Goal: Task Accomplishment & Management: Complete application form

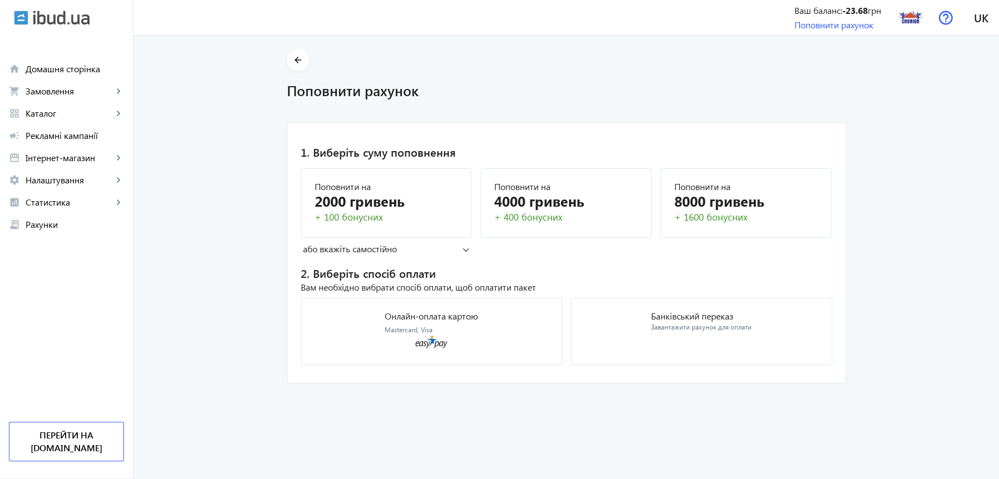
click at [409, 249] on mat-panel-title "або вкажіть самостійно" at bounding box center [383, 249] width 160 height 12
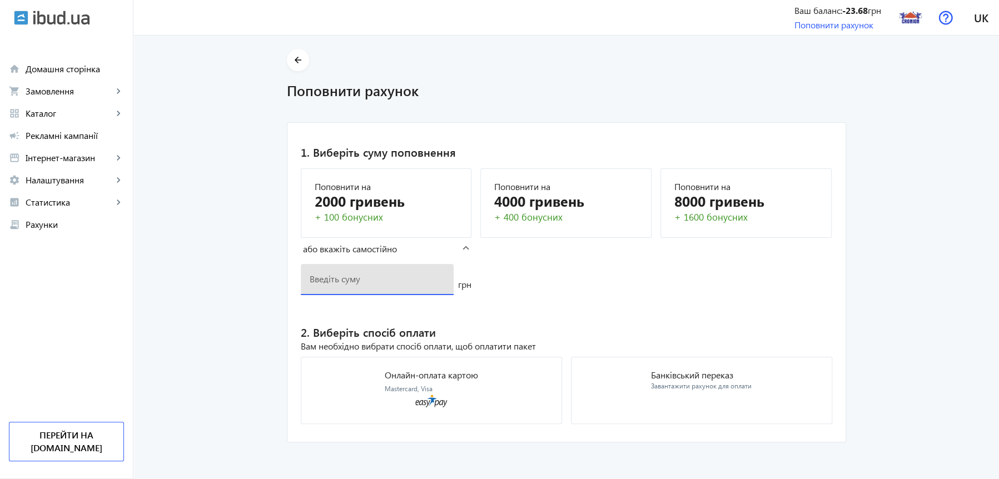
click at [380, 279] on input "number" at bounding box center [378, 279] width 136 height 12
type input "3200"
click at [681, 376] on p "Банківський переказ" at bounding box center [701, 375] width 101 height 9
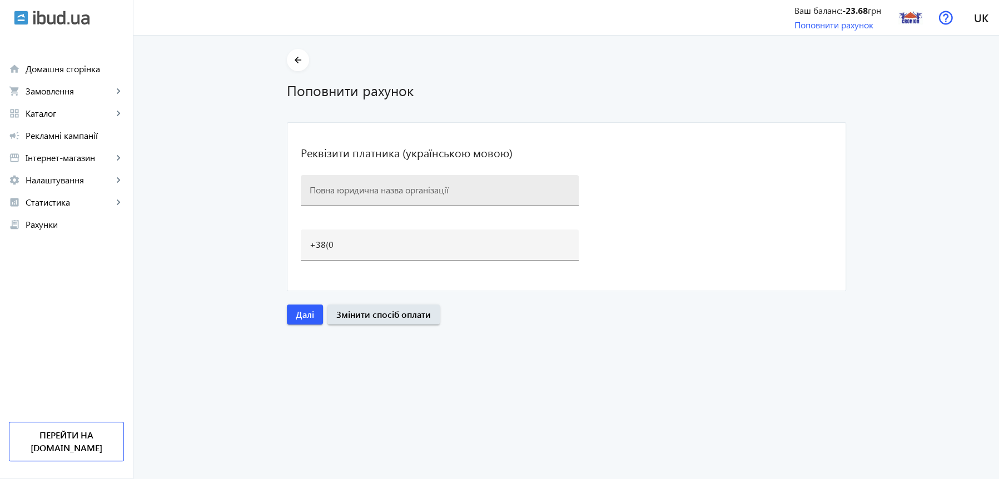
click at [342, 190] on input at bounding box center [440, 190] width 260 height 12
click at [330, 190] on input at bounding box center [440, 190] width 260 height 12
click at [304, 187] on div "[PERSON_NAME]" at bounding box center [440, 190] width 278 height 31
click at [310, 188] on input "[PERSON_NAME]" at bounding box center [440, 190] width 260 height 12
type input "[PERSON_NAME]"
